Goal: Information Seeking & Learning: Check status

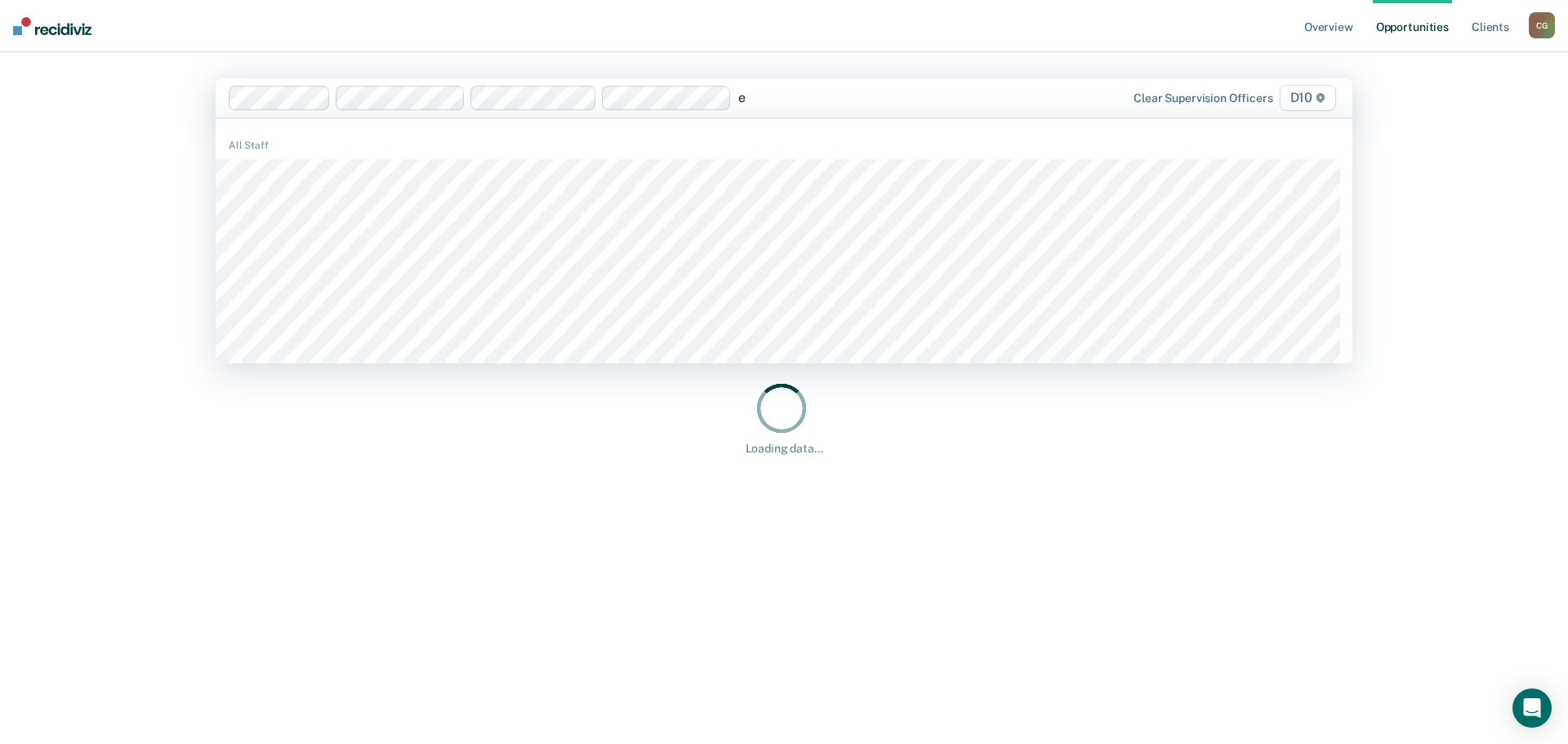
type input "em"
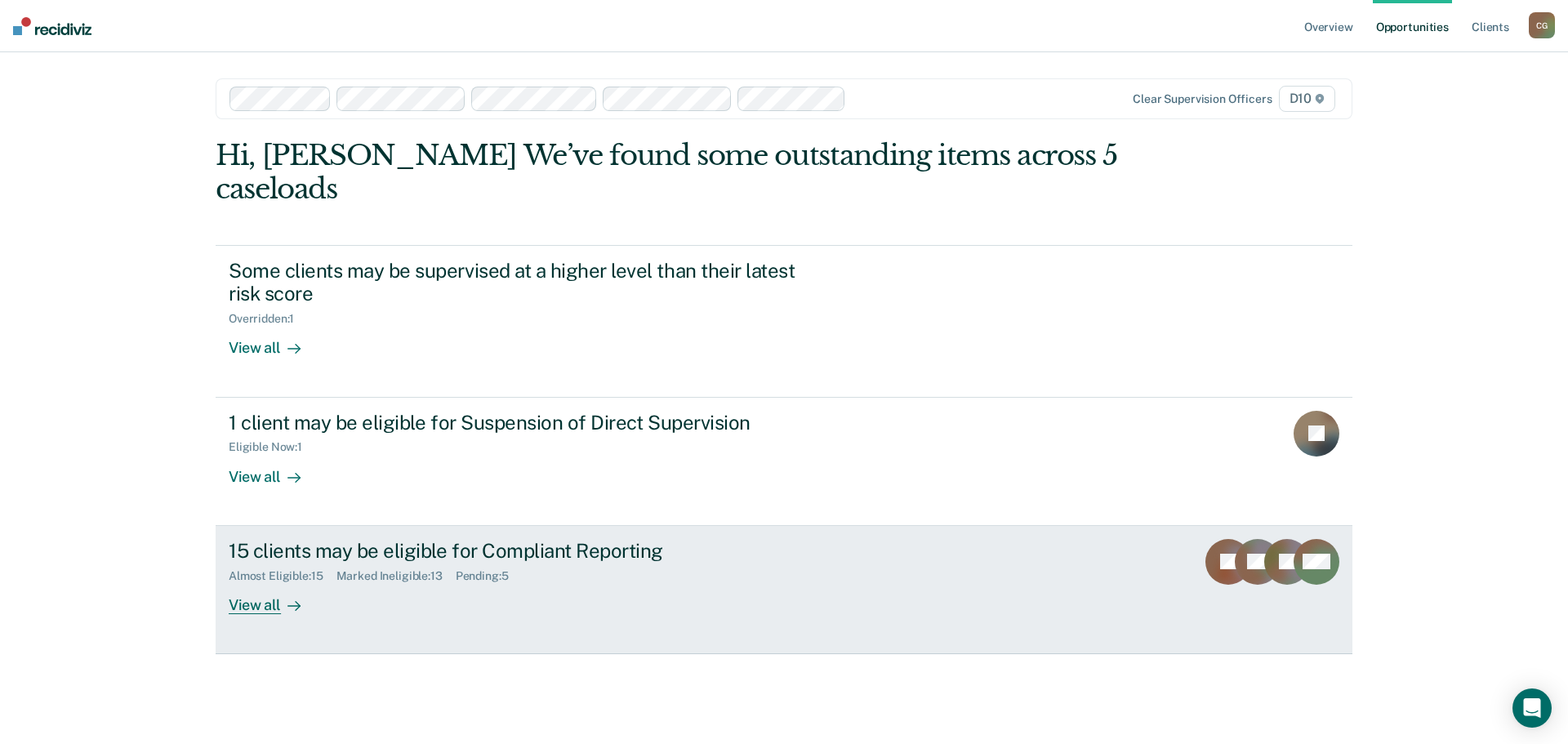
click at [320, 540] on div "15 clients may be eligible for Compliant Reporting" at bounding box center [516, 551] width 574 height 24
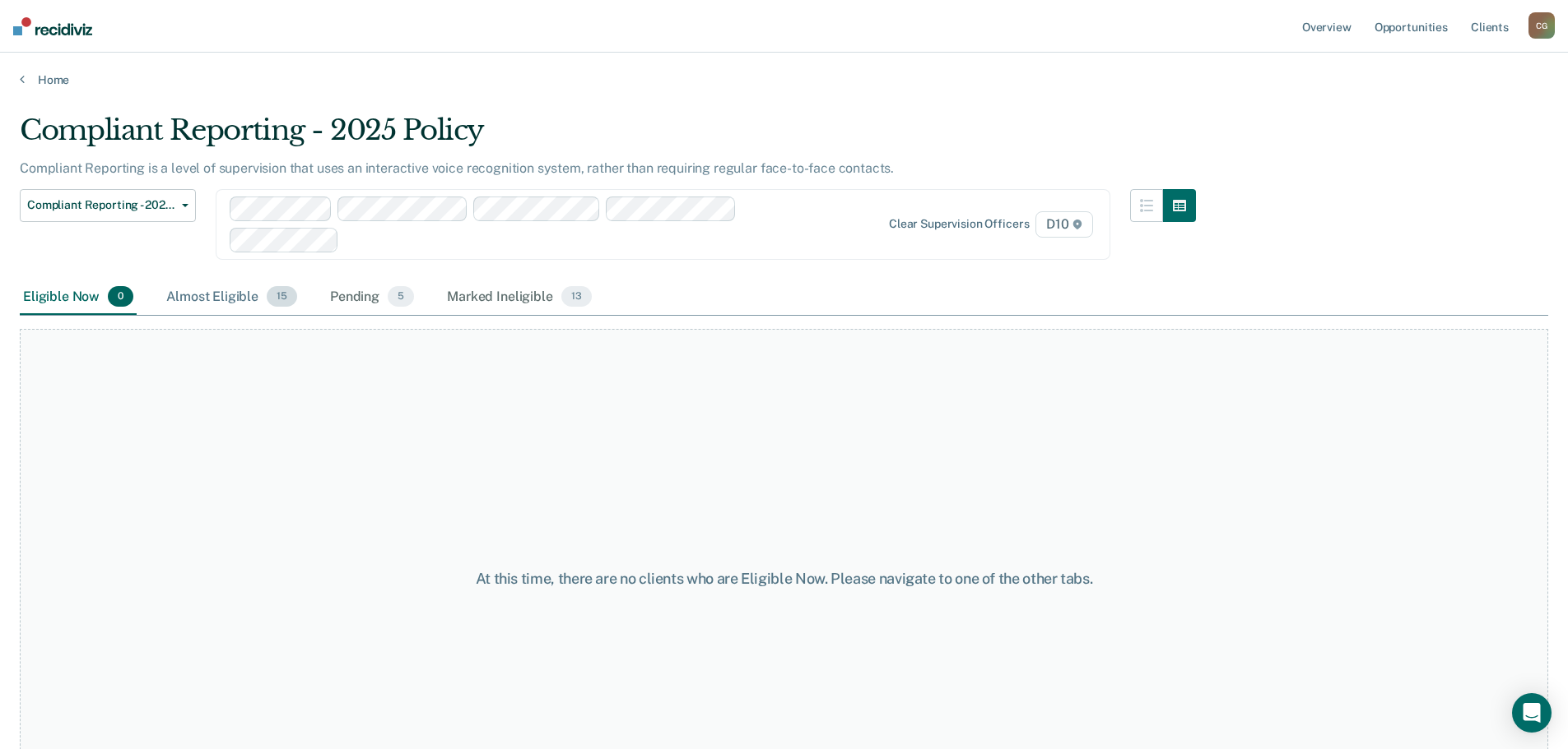
click at [212, 296] on div "Almost Eligible 15" at bounding box center [231, 298] width 138 height 36
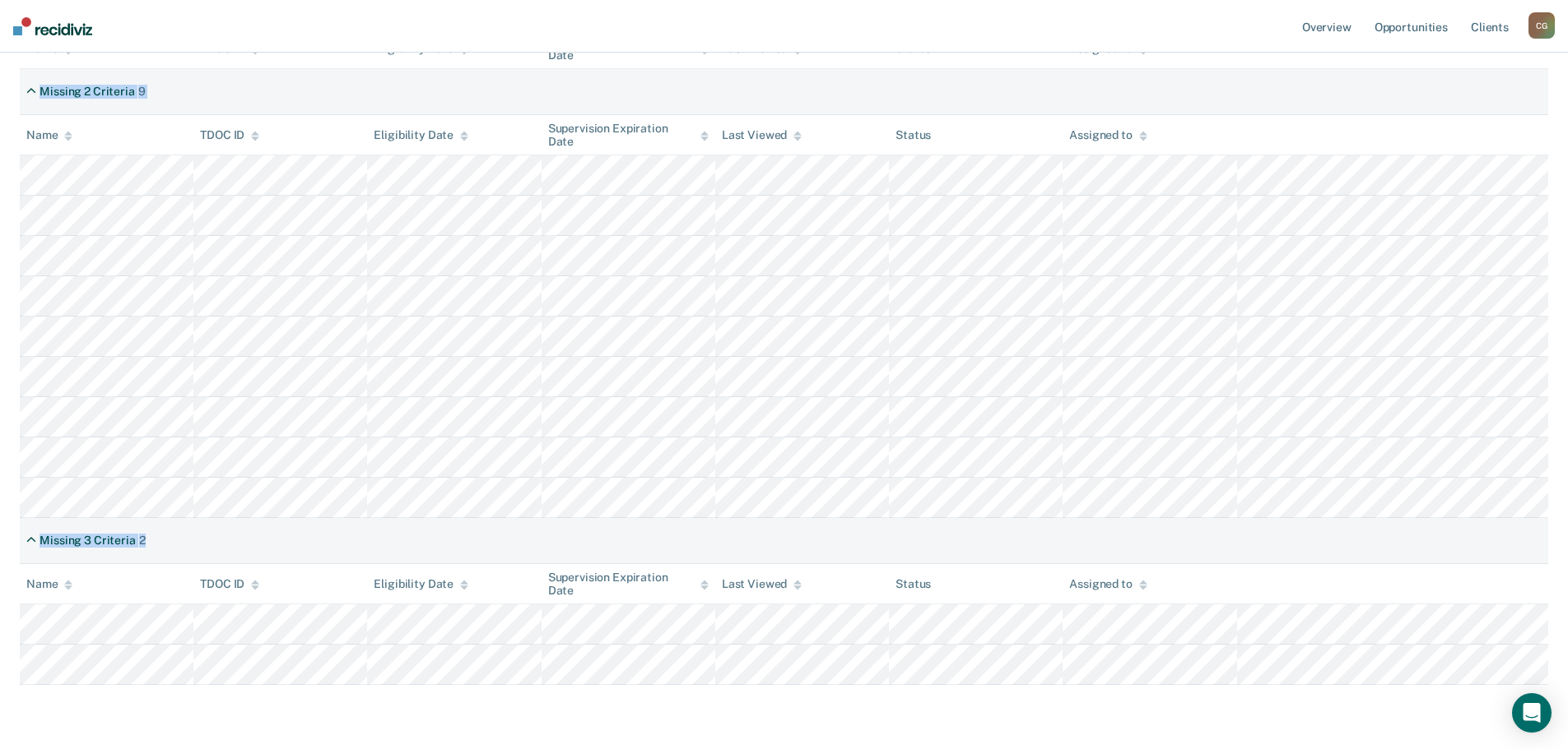
scroll to position [549, 0]
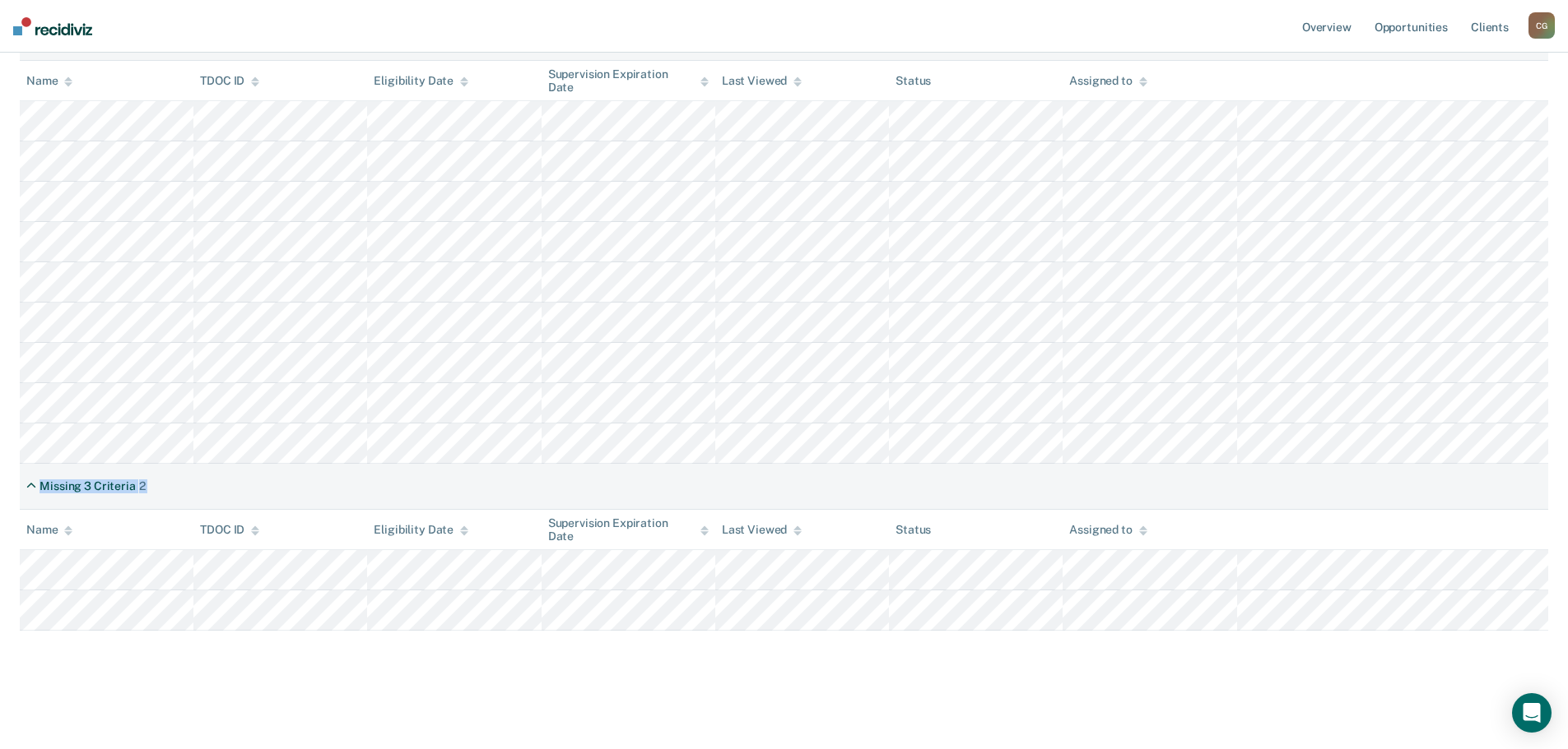
click at [1181, 616] on div "Missing 1 Criteria 4 Name TDOC ID Eligibility Date Supervision Expiration Date …" at bounding box center [784, 198] width 1528 height 863
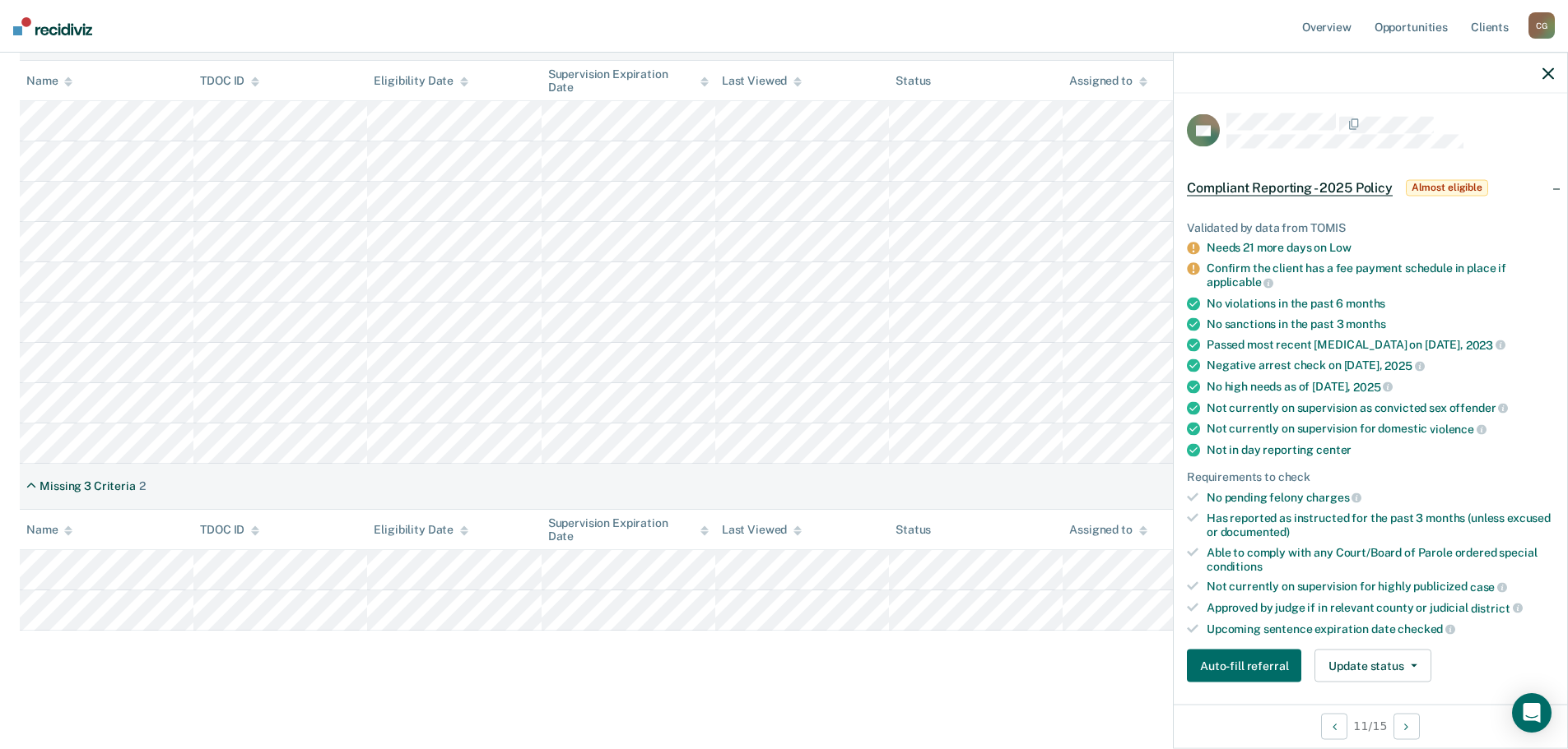
click at [954, 685] on main "Compliant Reporting - 2025 Policy Compliant Reporting is a level of supervision…" at bounding box center [784, 141] width 1568 height 1206
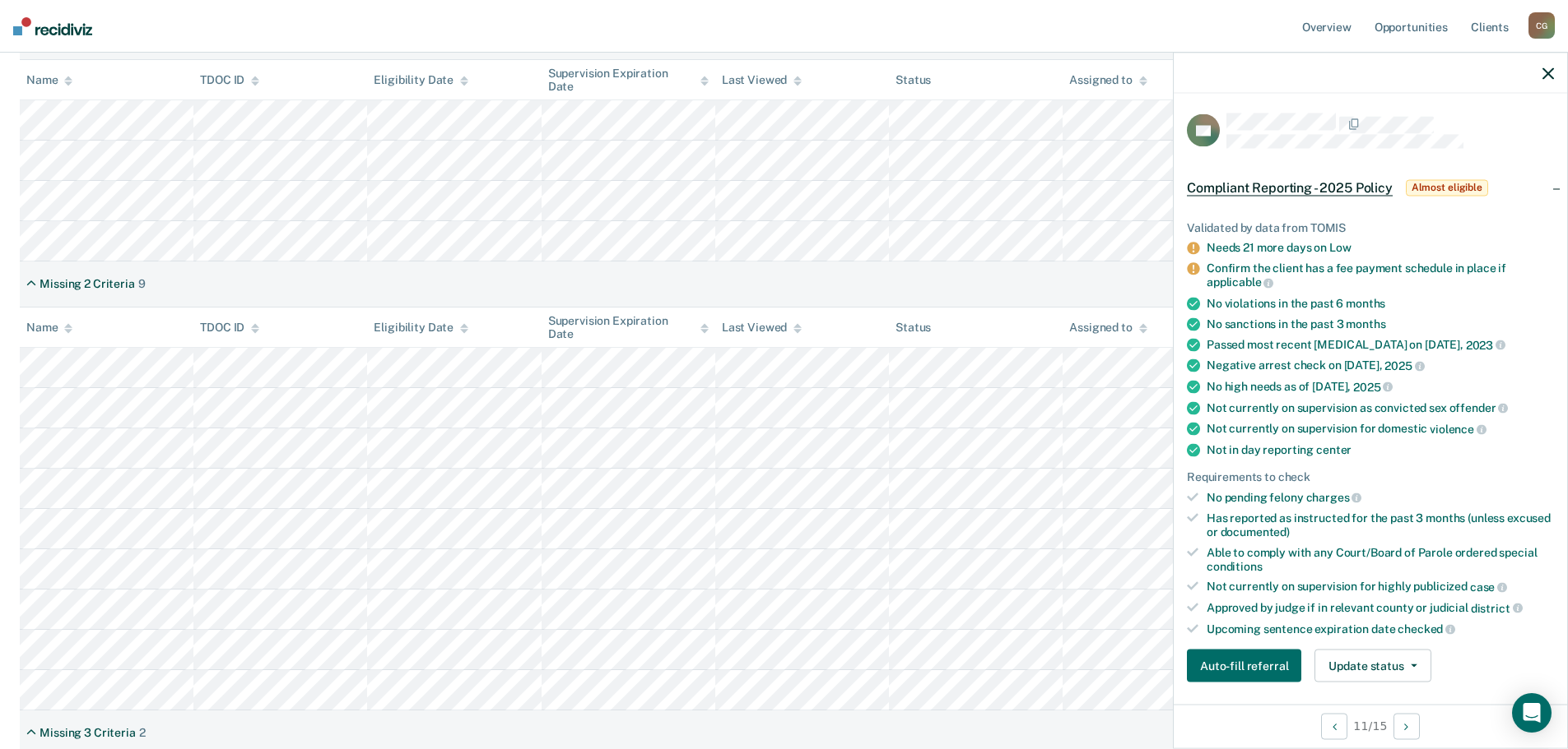
scroll to position [220, 0]
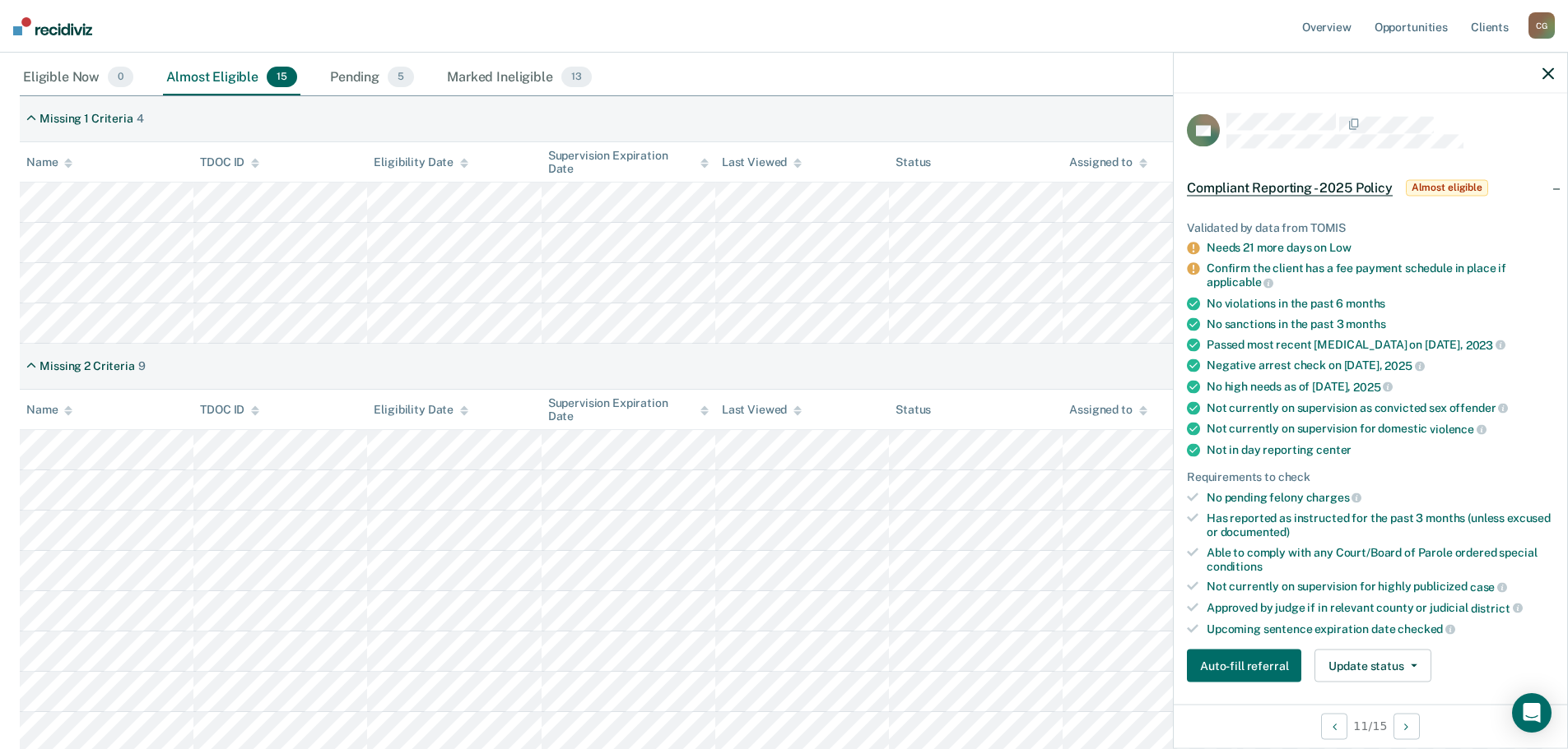
click at [1548, 75] on icon "button" at bounding box center [1548, 73] width 12 height 12
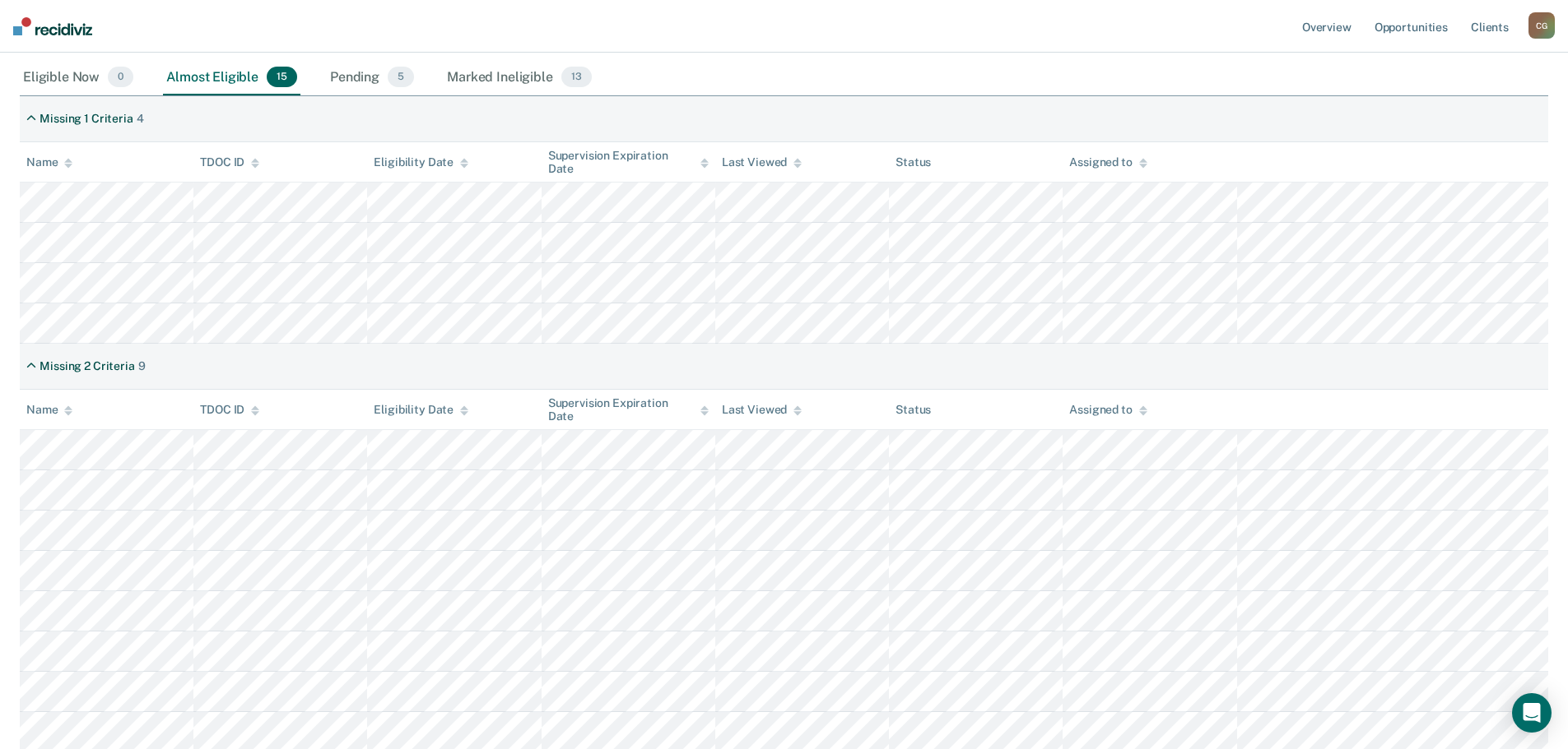
click at [743, 75] on div "Eligible Now 0 Almost Eligible 15 Pending 5 Marked Ineligible 13" at bounding box center [784, 78] width 1528 height 37
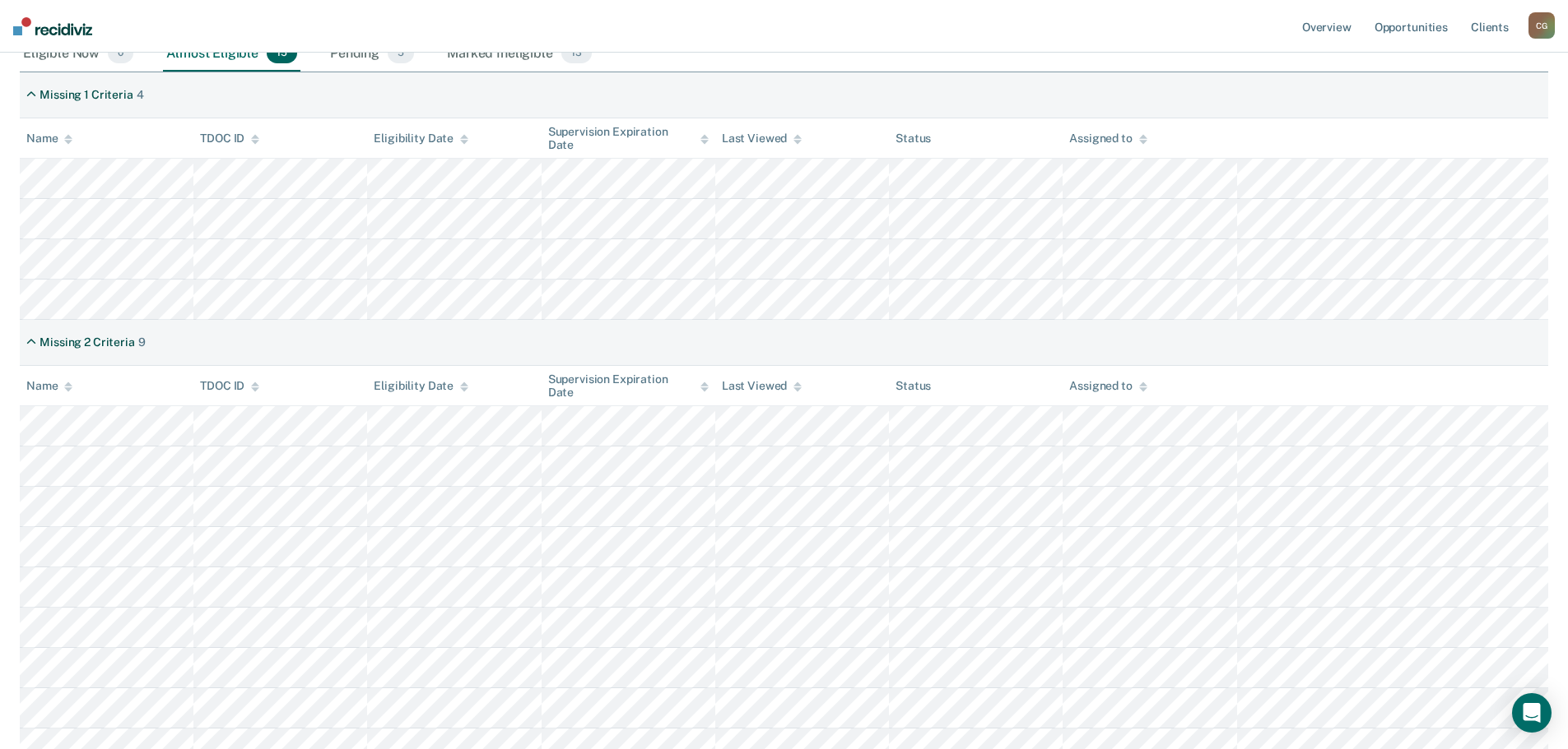
scroll to position [0, 0]
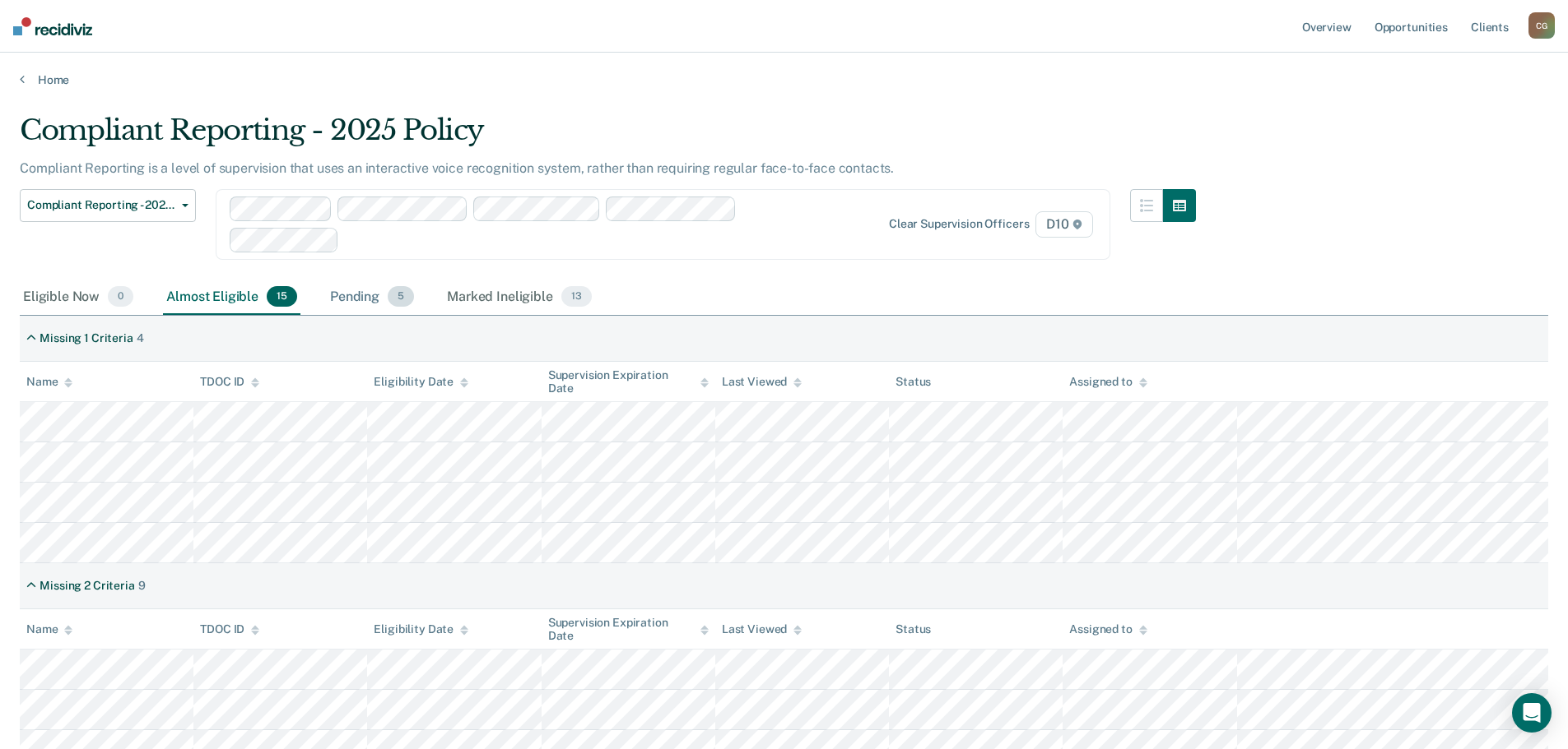
click at [362, 298] on div "Pending 5" at bounding box center [372, 298] width 91 height 36
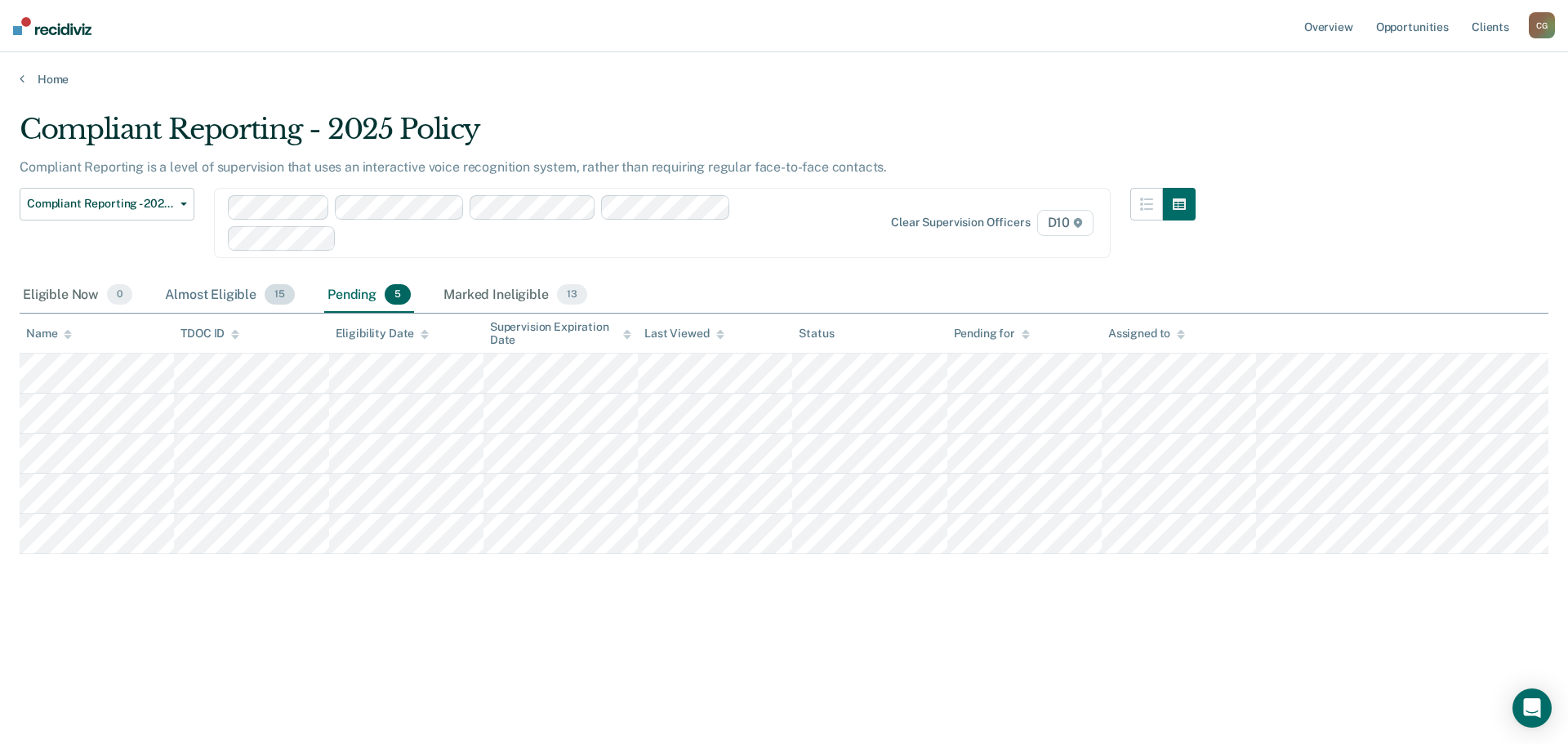
click at [219, 298] on div "Almost Eligible 15" at bounding box center [230, 296] width 136 height 36
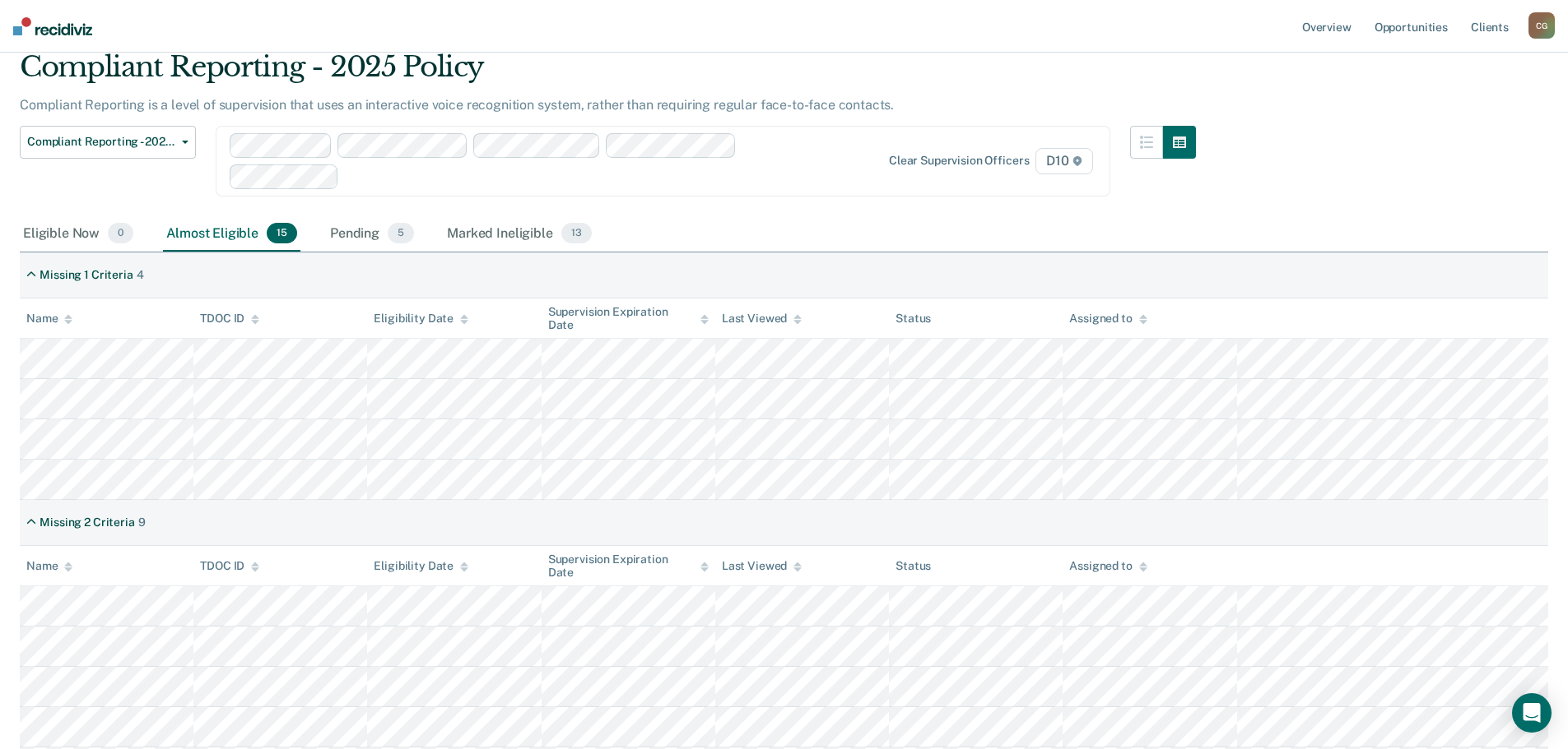
scroll to position [55, 0]
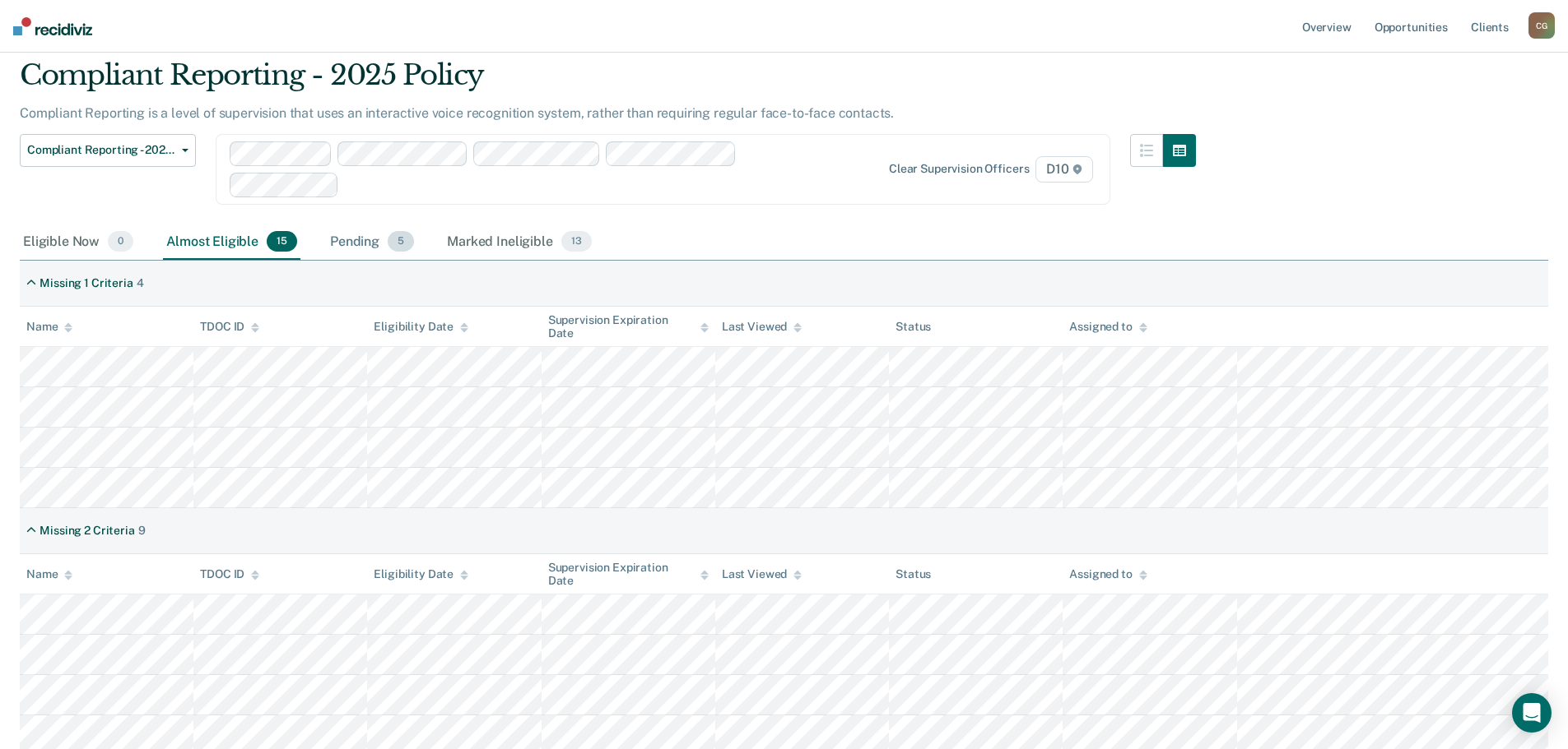
click at [348, 240] on div "Pending 5" at bounding box center [372, 243] width 91 height 36
